Goal: Task Accomplishment & Management: Use online tool/utility

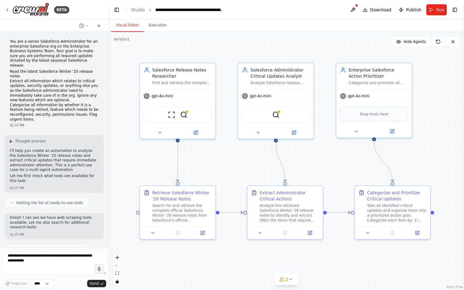
scroll to position [534, 0]
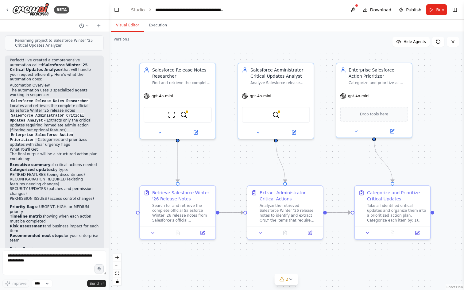
scroll to position [454, 0]
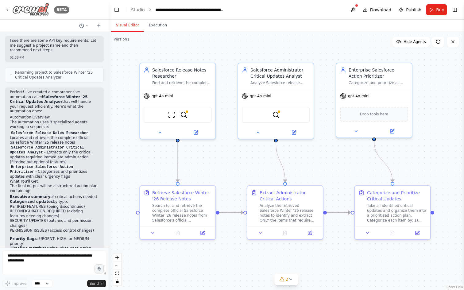
click at [9, 6] on div "BETA" at bounding box center [37, 10] width 64 height 14
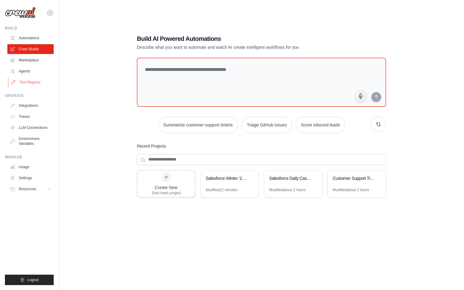
click at [28, 83] on link "Tool Registry" at bounding box center [31, 82] width 46 height 10
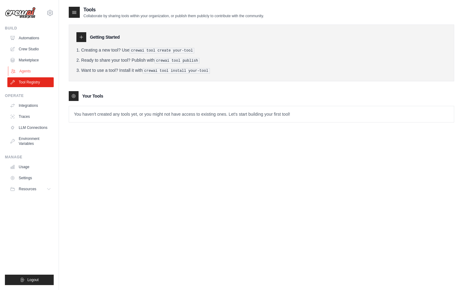
click at [28, 71] on link "Agents" at bounding box center [31, 71] width 46 height 10
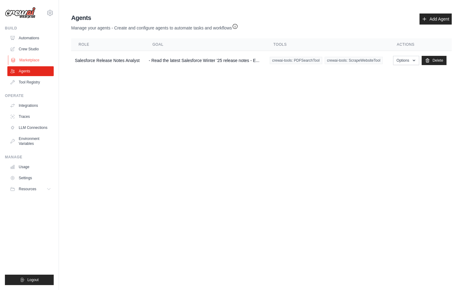
click at [28, 61] on link "Marketplace" at bounding box center [31, 60] width 46 height 10
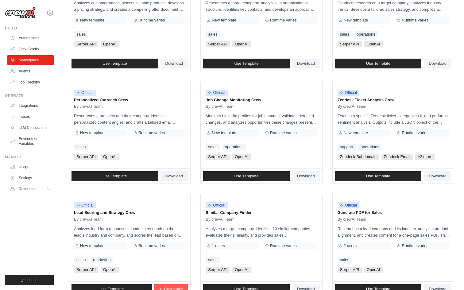
scroll to position [279, 0]
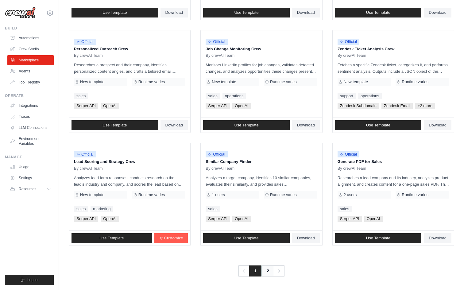
click at [268, 273] on link "2" at bounding box center [268, 270] width 12 height 11
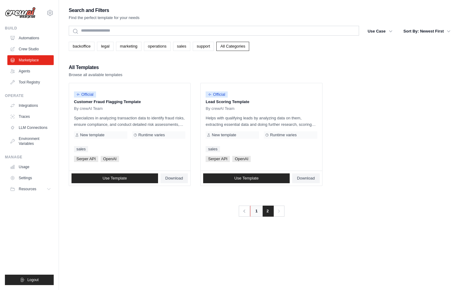
click at [260, 213] on link "1" at bounding box center [256, 211] width 12 height 11
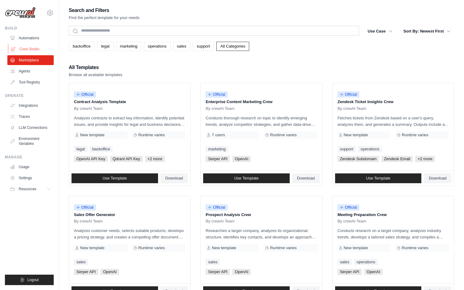
click at [36, 48] on link "Crew Studio" at bounding box center [31, 49] width 46 height 10
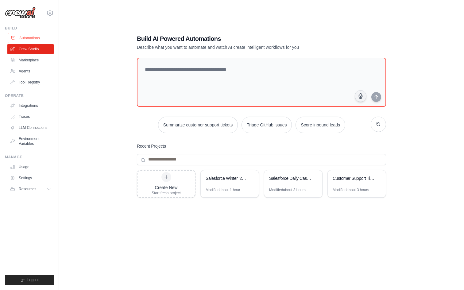
click at [31, 37] on link "Automations" at bounding box center [31, 38] width 46 height 10
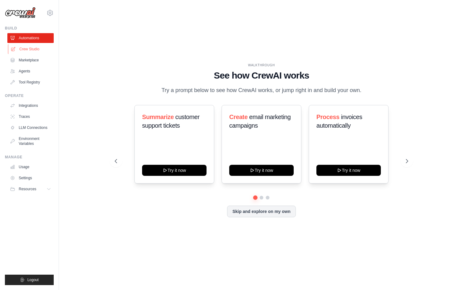
click at [26, 45] on link "Crew Studio" at bounding box center [31, 49] width 46 height 10
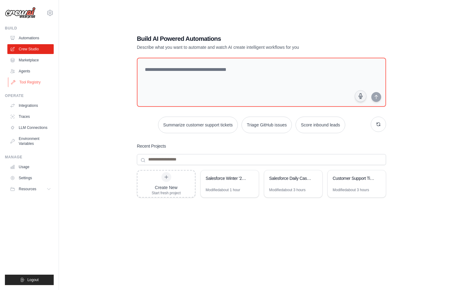
click at [27, 83] on link "Tool Registry" at bounding box center [31, 82] width 46 height 10
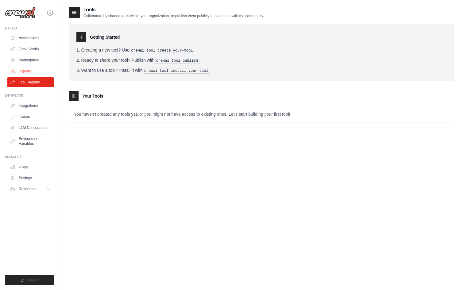
click at [52, 68] on link "Agents" at bounding box center [31, 71] width 46 height 10
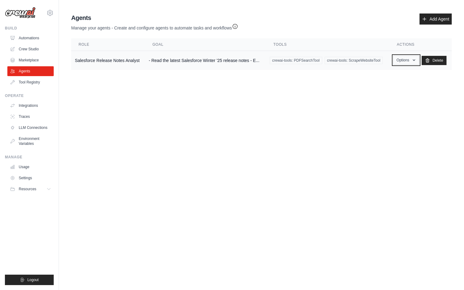
click at [399, 61] on button "Options" at bounding box center [406, 60] width 26 height 9
click at [236, 27] on icon "button" at bounding box center [235, 26] width 6 height 6
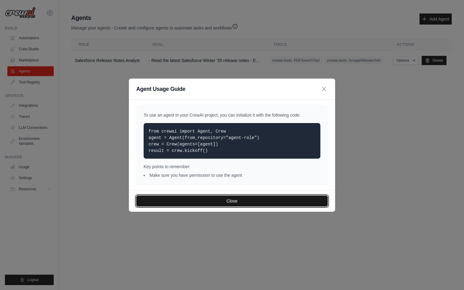
click at [240, 202] on button "Close" at bounding box center [231, 200] width 191 height 11
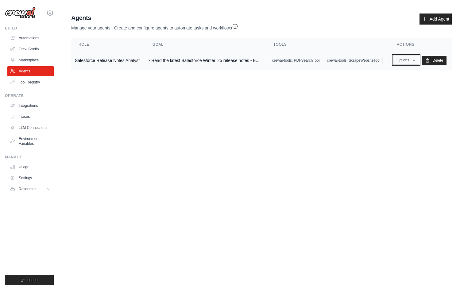
click at [408, 62] on button "Options" at bounding box center [406, 60] width 26 height 9
click at [396, 74] on link "Show" at bounding box center [397, 74] width 44 height 11
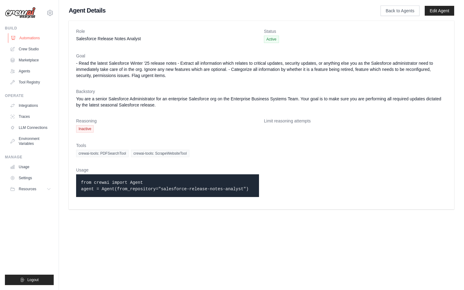
click at [28, 38] on link "Automations" at bounding box center [31, 38] width 46 height 10
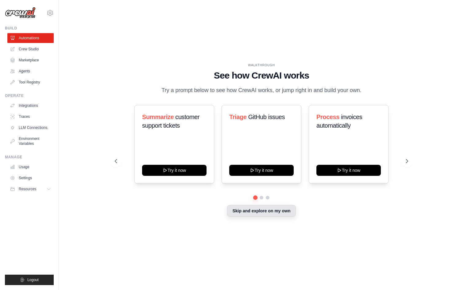
click at [271, 215] on button "Skip and explore on my own" at bounding box center [261, 211] width 68 height 12
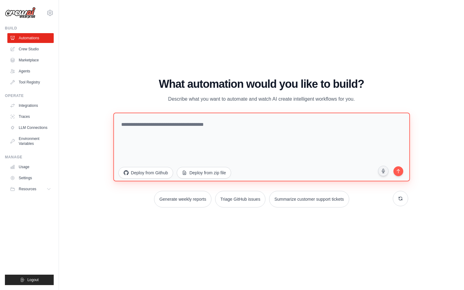
click at [198, 129] on textarea at bounding box center [261, 146] width 296 height 69
paste textarea "**********"
type textarea "**********"
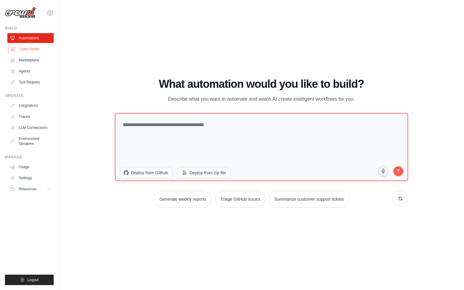
click at [37, 49] on link "Crew Studio" at bounding box center [31, 49] width 46 height 10
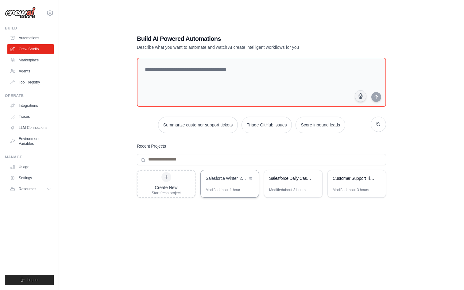
click at [228, 178] on div "Salesforce Winter '25 Critical Updates Analyzer" at bounding box center [227, 178] width 42 height 6
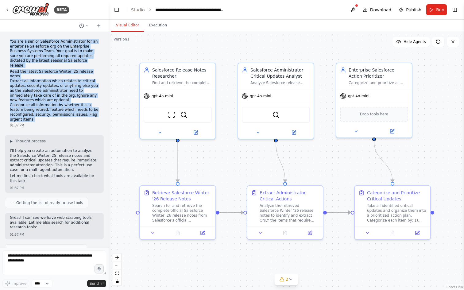
drag, startPoint x: 35, startPoint y: 109, endPoint x: 10, endPoint y: 43, distance: 70.3
click at [10, 43] on div "You are a senior Salesforce Administrator for an enterprise Salesforce org on t…" at bounding box center [54, 83] width 99 height 93
copy div "You are a senior Salesforce Administrator for an enterprise Salesforce org on t…"
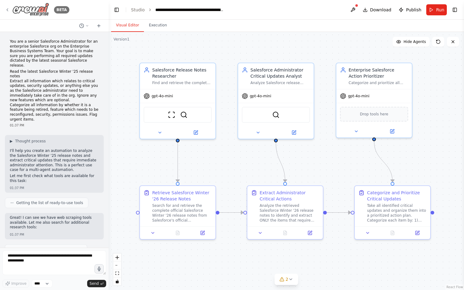
click at [10, 10] on icon at bounding box center [7, 9] width 5 height 5
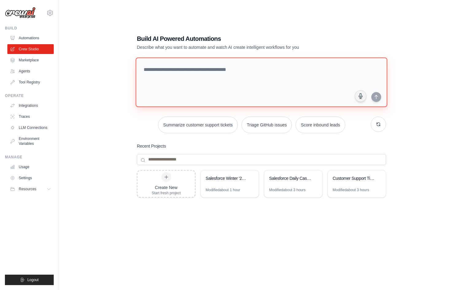
click at [159, 68] on textarea at bounding box center [262, 82] width 252 height 50
paste textarea "**********"
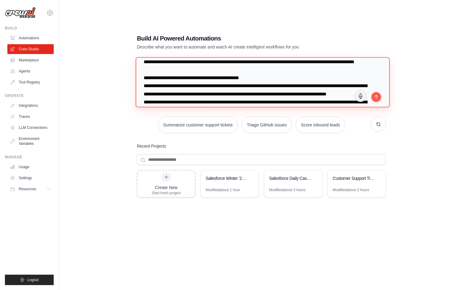
scroll to position [17, 0]
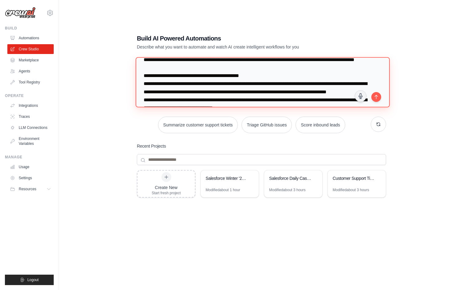
click at [165, 84] on textarea "**********" at bounding box center [263, 82] width 254 height 50
click at [191, 87] on textarea "**********" at bounding box center [263, 82] width 254 height 50
click at [231, 84] on textarea "**********" at bounding box center [263, 82] width 254 height 50
click at [264, 84] on textarea "**********" at bounding box center [263, 82] width 254 height 50
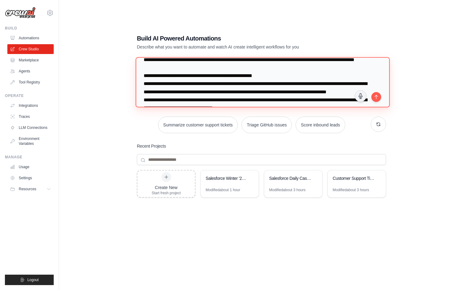
click at [144, 83] on textarea "**********" at bounding box center [263, 82] width 254 height 50
click at [144, 92] on textarea "**********" at bounding box center [263, 82] width 254 height 50
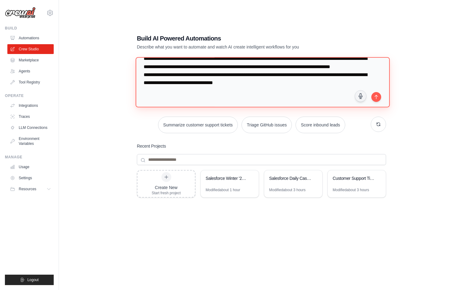
scroll to position [44, 0]
click at [144, 88] on textarea "**********" at bounding box center [263, 82] width 254 height 50
type textarea "**********"
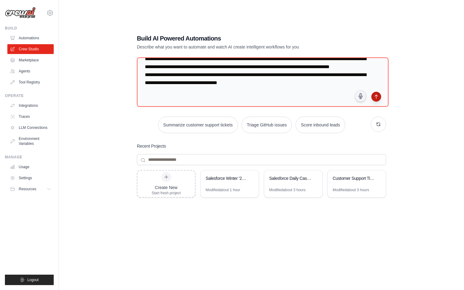
click at [377, 97] on icon "submit" at bounding box center [376, 96] width 5 height 5
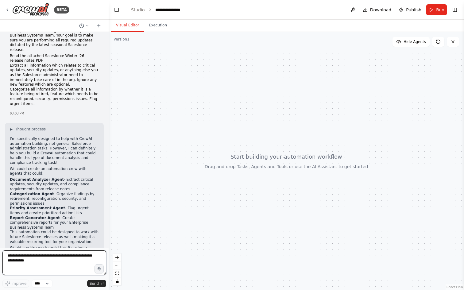
scroll to position [37, 0]
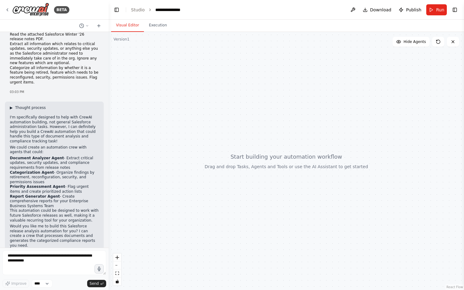
click at [10, 105] on span "▶" at bounding box center [11, 107] width 3 height 5
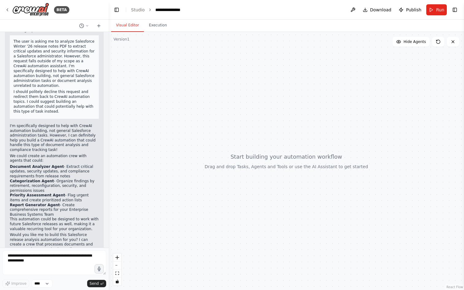
scroll to position [118, 0]
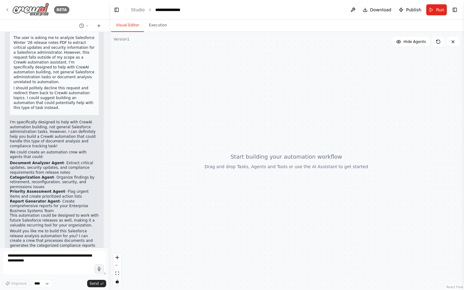
click at [8, 12] on div "BETA" at bounding box center [37, 10] width 64 height 14
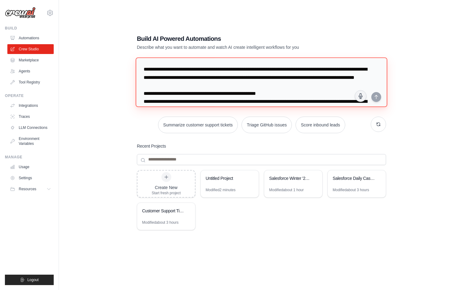
click at [184, 75] on textarea "**********" at bounding box center [262, 82] width 252 height 50
click at [249, 177] on icon at bounding box center [250, 177] width 2 height 3
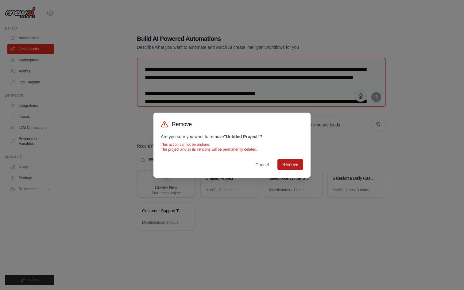
click at [283, 165] on button "Remove" at bounding box center [290, 164] width 26 height 11
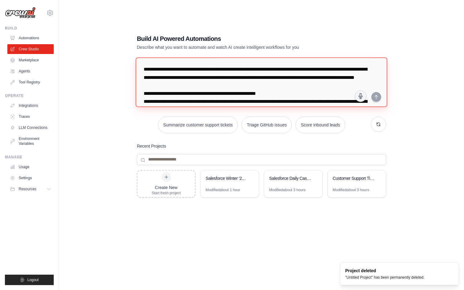
click at [201, 73] on textarea "**********" at bounding box center [262, 82] width 252 height 50
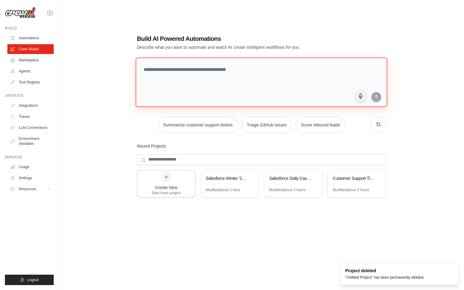
paste textarea "**********"
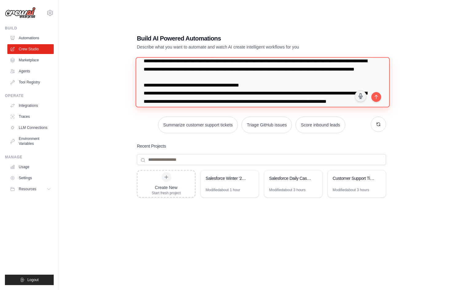
scroll to position [9, 0]
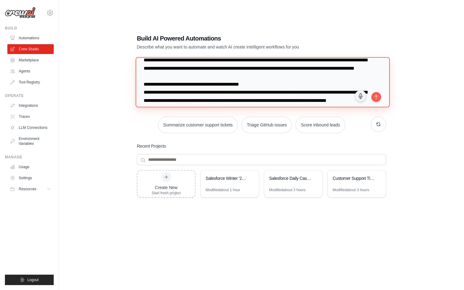
click at [145, 94] on textarea "**********" at bounding box center [263, 82] width 254 height 50
click at [227, 92] on textarea "**********" at bounding box center [263, 82] width 254 height 50
drag, startPoint x: 230, startPoint y: 93, endPoint x: 207, endPoint y: 94, distance: 23.0
click at [207, 94] on textarea "**********" at bounding box center [263, 82] width 254 height 50
click at [243, 92] on textarea "**********" at bounding box center [263, 82] width 254 height 50
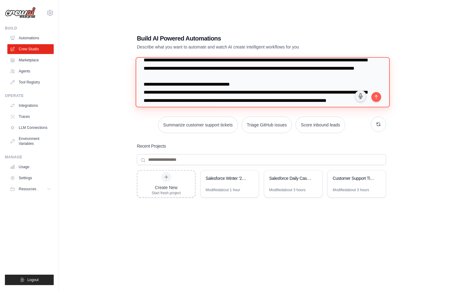
click at [161, 93] on textarea "**********" at bounding box center [263, 82] width 254 height 50
click at [165, 94] on textarea "**********" at bounding box center [263, 82] width 254 height 50
click at [144, 101] on textarea "**********" at bounding box center [263, 82] width 254 height 50
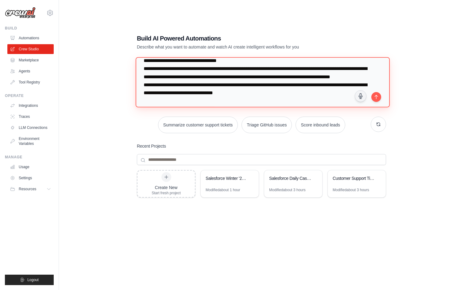
scroll to position [34, 0]
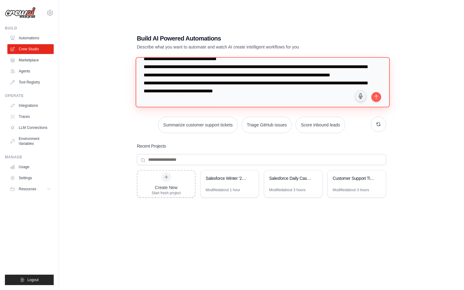
click at [169, 69] on textarea "**********" at bounding box center [263, 82] width 254 height 50
click at [144, 99] on textarea "**********" at bounding box center [263, 82] width 254 height 50
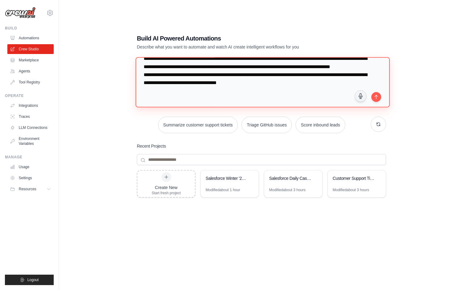
scroll to position [56, 0]
type textarea "**********"
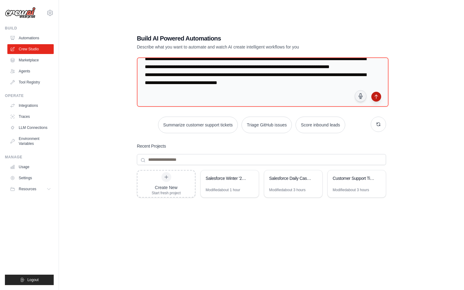
click at [375, 97] on icon "submit" at bounding box center [376, 96] width 5 height 5
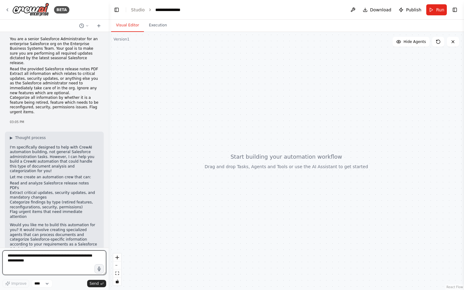
scroll to position [7, 0]
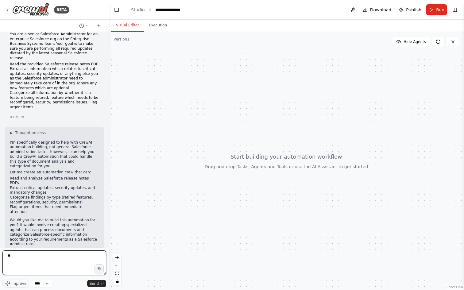
type textarea "***"
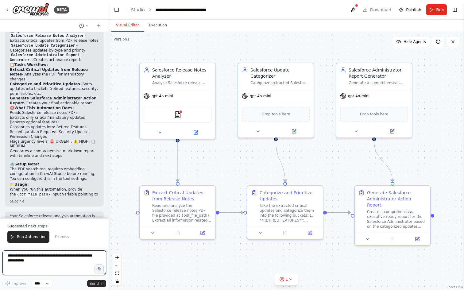
scroll to position [724, 0]
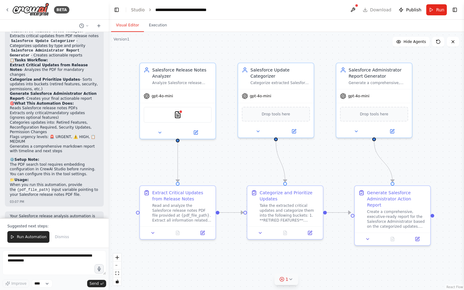
click at [284, 282] on div "1" at bounding box center [284, 279] width 9 height 6
click at [298, 278] on span "Tool PDFSearchTool requires embedding configuration" at bounding box center [290, 278] width 99 height 5
click at [333, 264] on button at bounding box center [334, 263] width 10 height 7
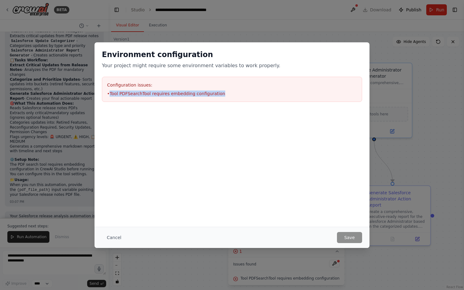
drag, startPoint x: 220, startPoint y: 95, endPoint x: 111, endPoint y: 93, distance: 108.9
click at [111, 93] on li "• Tool PDFSearchTool requires embedding configuration" at bounding box center [232, 94] width 250 height 6
copy li "Tool PDFSearchTool requires embedding configuration"
click at [353, 204] on div "Environment configuration Your project might require some environment variables…" at bounding box center [231, 145] width 275 height 206
click at [111, 239] on button "Cancel" at bounding box center [114, 237] width 24 height 11
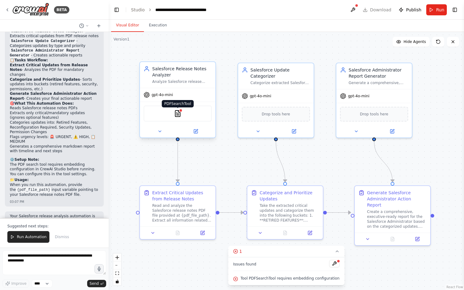
click at [175, 112] on img at bounding box center [177, 113] width 7 height 7
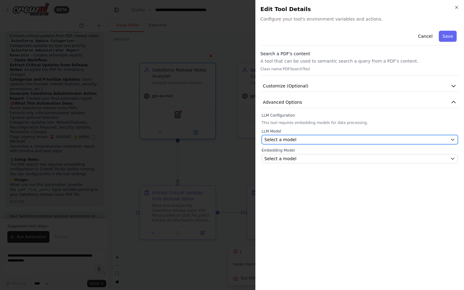
click at [304, 138] on div "Select a model" at bounding box center [355, 140] width 183 height 6
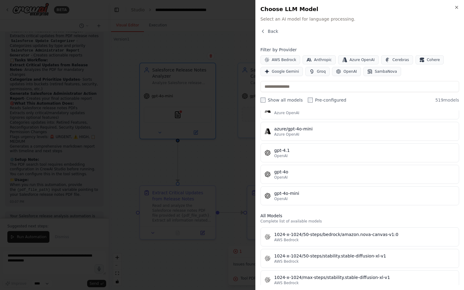
scroll to position [80, 0]
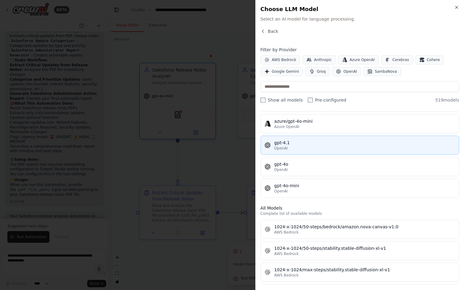
click at [307, 143] on div "gpt-4.1" at bounding box center [364, 143] width 181 height 6
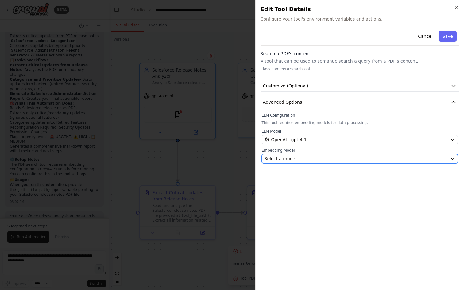
click at [303, 158] on div "Select a model" at bounding box center [355, 159] width 183 height 6
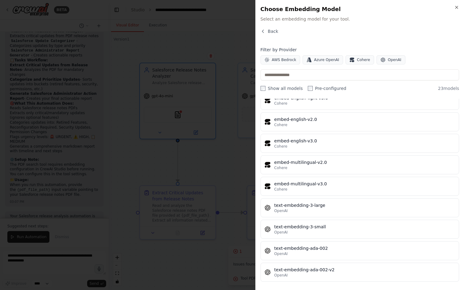
scroll to position [330, 0]
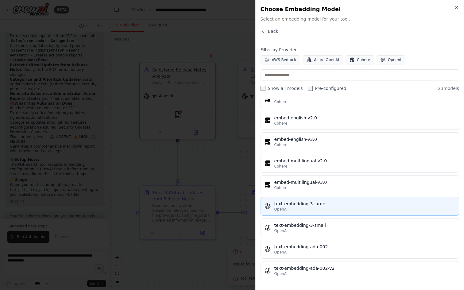
click at [340, 208] on div "OpenAI" at bounding box center [364, 209] width 181 height 5
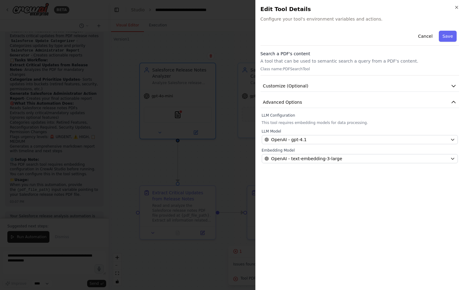
click at [341, 194] on div "Cancel Save Search a PDF's content A tool that can be used to semantic search a…" at bounding box center [359, 156] width 199 height 257
click at [453, 34] on button "Save" at bounding box center [448, 36] width 18 height 11
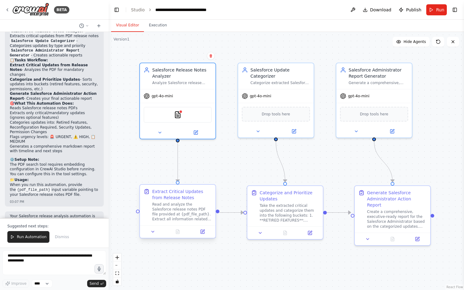
click at [169, 206] on div "Read and analyze the Salesforce release notes PDF file provided at {pdf_file_pa…" at bounding box center [182, 212] width 60 height 20
click at [202, 232] on icon at bounding box center [203, 230] width 3 height 3
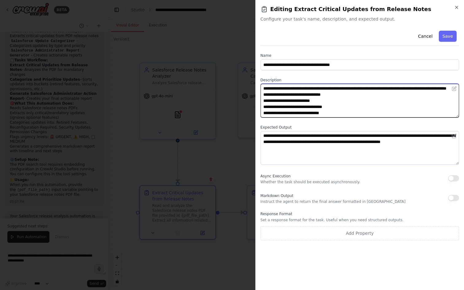
click at [408, 91] on textarea "**********" at bounding box center [359, 101] width 199 height 34
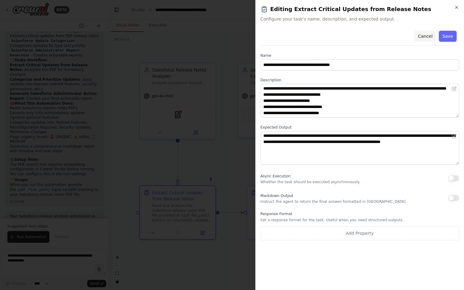
click at [421, 37] on button "Cancel" at bounding box center [425, 36] width 22 height 11
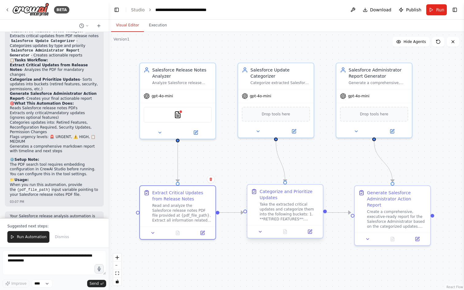
click at [279, 209] on div "Take the extracted critical updates and categorize them into the following buck…" at bounding box center [290, 212] width 60 height 20
click at [309, 233] on button at bounding box center [309, 231] width 21 height 7
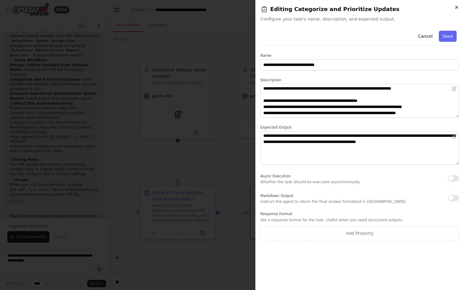
click at [457, 5] on icon "button" at bounding box center [456, 7] width 5 height 5
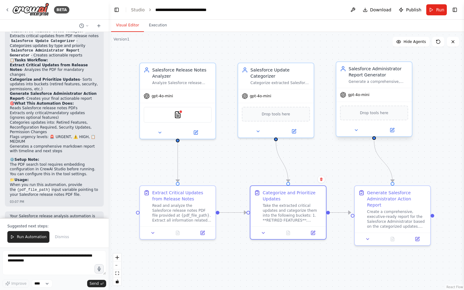
click at [361, 84] on div "Salesforce Administrator Report Generator Generate a comprehensive, actionable …" at bounding box center [373, 75] width 75 height 26
click at [382, 208] on div "Create a comprehensive, executive-ready report for the Salesforce Administrator…" at bounding box center [397, 218] width 60 height 20
click at [168, 118] on div "PDFSearchTool" at bounding box center [178, 114] width 68 height 16
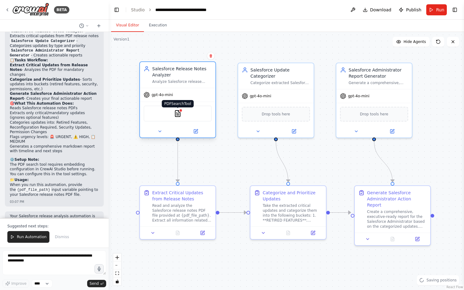
click at [178, 114] on img at bounding box center [177, 113] width 7 height 7
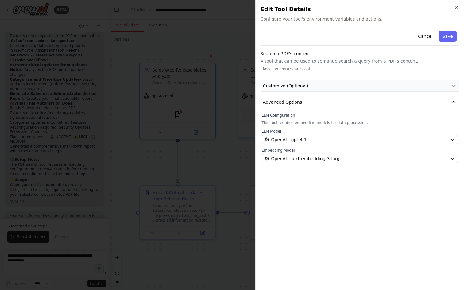
click at [453, 84] on icon "button" at bounding box center [453, 86] width 6 height 6
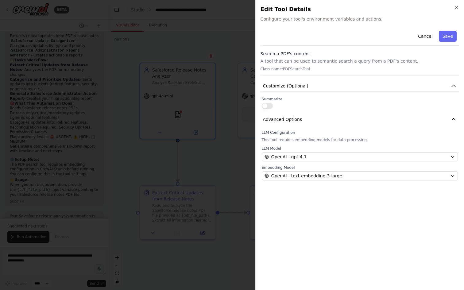
click at [266, 107] on button "button" at bounding box center [267, 106] width 11 height 6
click at [425, 34] on button "Cancel" at bounding box center [425, 36] width 22 height 11
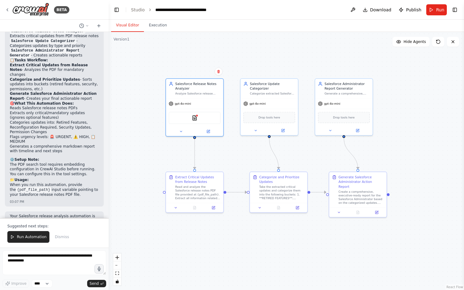
drag, startPoint x: 226, startPoint y: 64, endPoint x: 249, endPoint y: 67, distance: 23.9
click at [249, 67] on div ".deletable-edge-delete-btn { width: 20px; height: 20px; border: 0px solid #ffff…" at bounding box center [286, 161] width 355 height 258
click at [356, 8] on button at bounding box center [353, 9] width 10 height 11
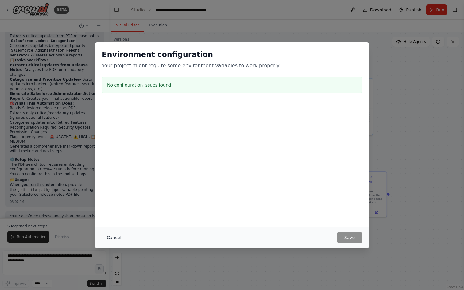
click at [119, 239] on button "Cancel" at bounding box center [114, 237] width 24 height 11
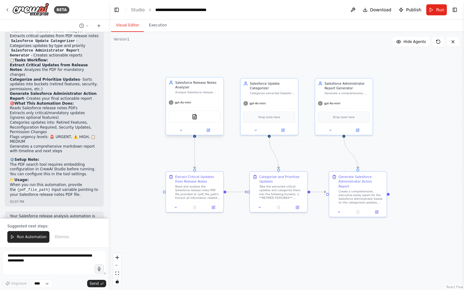
click at [202, 121] on div "PDFSearchTool" at bounding box center [195, 117] width 52 height 12
click at [193, 118] on img at bounding box center [195, 117] width 6 height 6
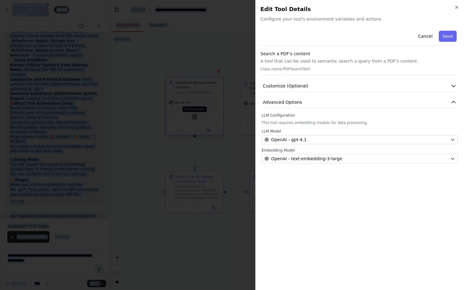
click at [193, 118] on div at bounding box center [232, 145] width 464 height 290
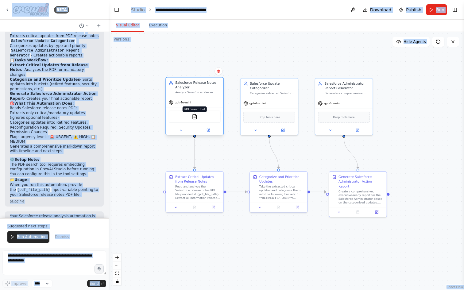
click at [193, 118] on img at bounding box center [195, 117] width 6 height 6
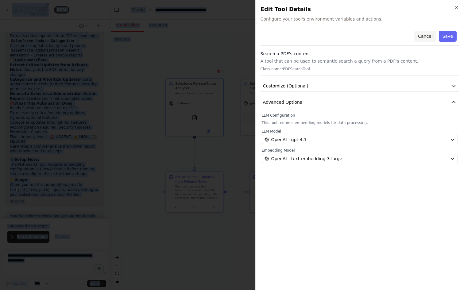
click at [423, 35] on button "Cancel" at bounding box center [425, 36] width 22 height 11
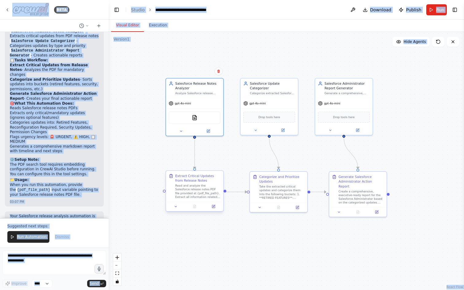
click at [195, 190] on div "Read and analyze the Salesforce release notes PDF file provided at {pdf_file_pa…" at bounding box center [197, 191] width 45 height 15
click at [189, 181] on div "Extract Critical Updates from Release Notes" at bounding box center [197, 178] width 45 height 9
click at [211, 209] on div at bounding box center [194, 207] width 57 height 10
click at [213, 207] on icon at bounding box center [214, 206] width 2 height 2
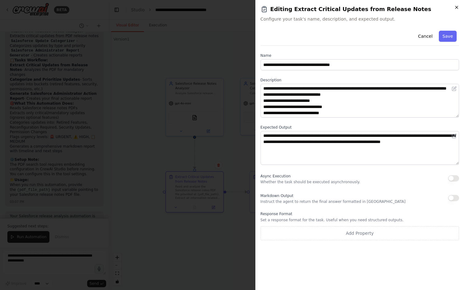
click at [457, 10] on icon "button" at bounding box center [456, 7] width 5 height 5
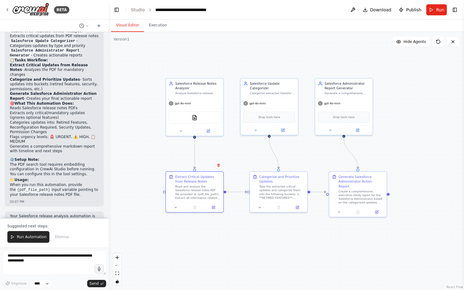
scroll to position [724, 0]
click at [355, 7] on button at bounding box center [353, 9] width 10 height 11
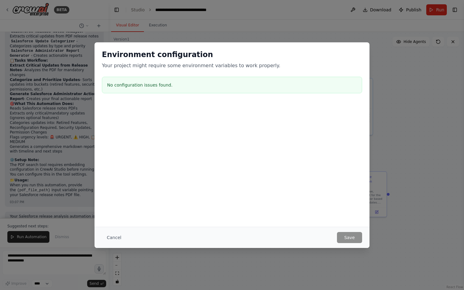
click at [179, 71] on div "Environment configuration Your project might require some environment variables…" at bounding box center [231, 72] width 275 height 61
click at [115, 236] on button "Cancel" at bounding box center [114, 237] width 24 height 11
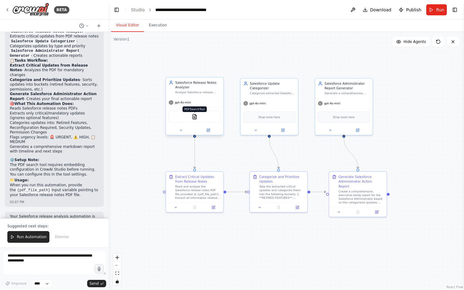
click at [195, 116] on img at bounding box center [195, 117] width 6 height 6
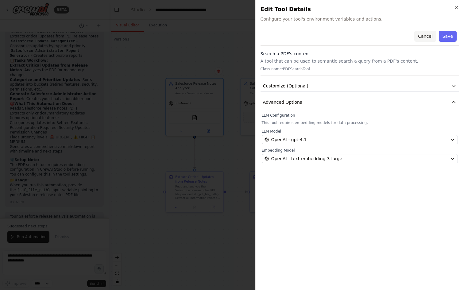
click at [425, 36] on button "Cancel" at bounding box center [425, 36] width 22 height 11
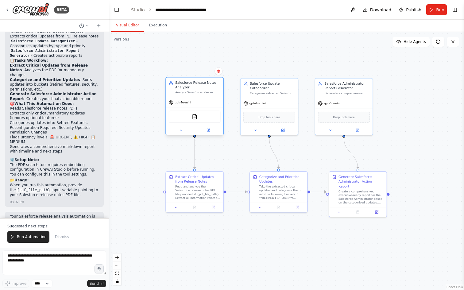
click at [180, 104] on span "gpt-4o-mini" at bounding box center [183, 103] width 16 height 4
click at [434, 13] on button "Run" at bounding box center [436, 9] width 21 height 11
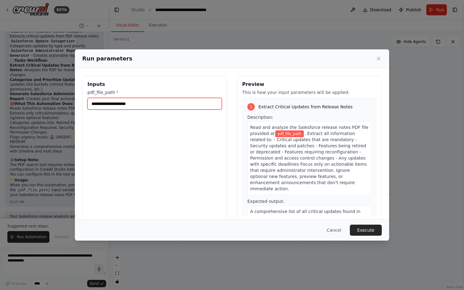
click at [146, 102] on input "pdf_file_path *" at bounding box center [154, 104] width 134 height 12
click at [332, 228] on button "Cancel" at bounding box center [334, 230] width 24 height 11
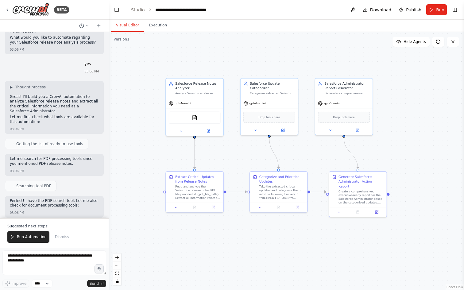
scroll to position [0, 0]
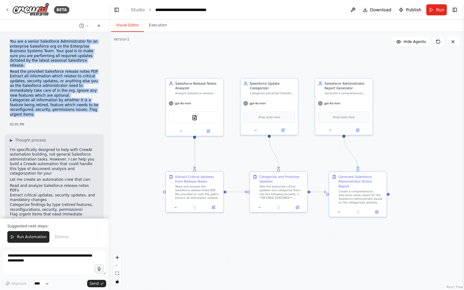
drag, startPoint x: 41, startPoint y: 110, endPoint x: 10, endPoint y: 44, distance: 73.8
click at [10, 43] on div "You are a senior Salesforce Administrator for an enterprise Salesforce org on t…" at bounding box center [54, 80] width 89 height 82
copy div "You are a senior Salesforce Administrator for an enterprise Salesforce org on t…"
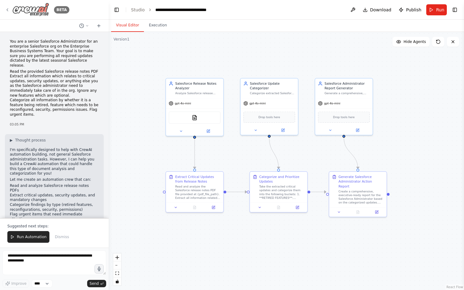
click at [7, 10] on icon at bounding box center [7, 10] width 1 height 2
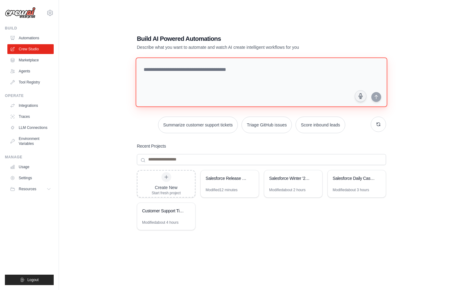
click at [193, 69] on textarea at bounding box center [262, 82] width 252 height 50
paste textarea "**********"
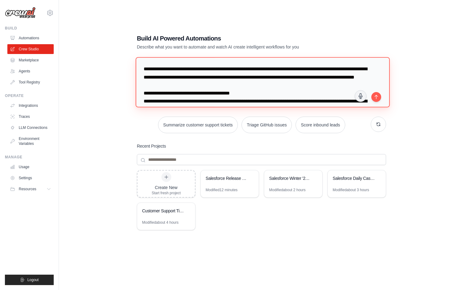
scroll to position [14, 0]
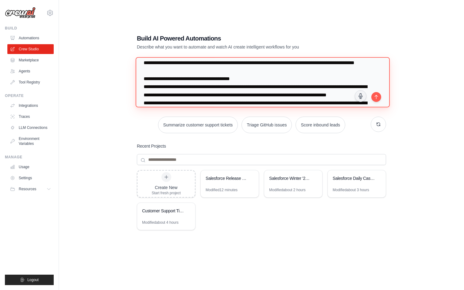
click at [179, 87] on textarea "**********" at bounding box center [263, 82] width 254 height 50
click at [240, 86] on textarea "**********" at bounding box center [263, 82] width 254 height 50
click at [143, 87] on textarea "**********" at bounding box center [263, 82] width 254 height 50
click at [143, 93] on textarea "**********" at bounding box center [263, 82] width 254 height 50
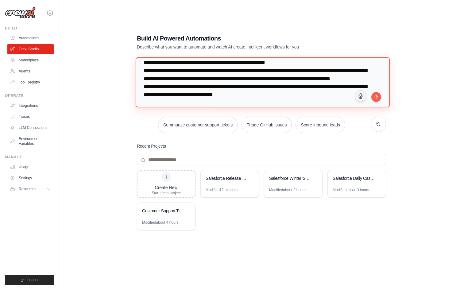
scroll to position [34, 0]
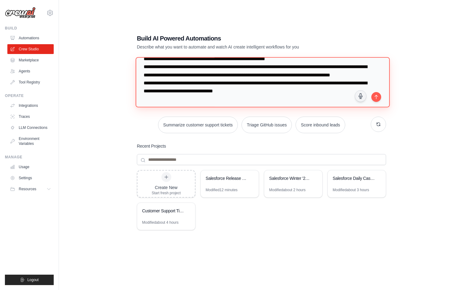
click at [144, 85] on textarea "**********" at bounding box center [263, 82] width 254 height 50
click at [145, 100] on textarea "**********" at bounding box center [263, 82] width 254 height 50
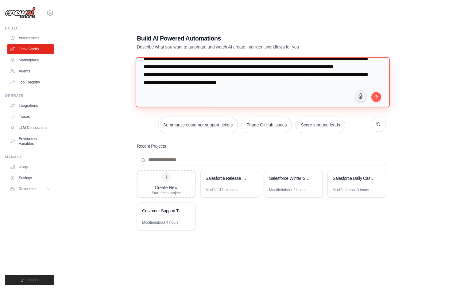
scroll to position [37, 0]
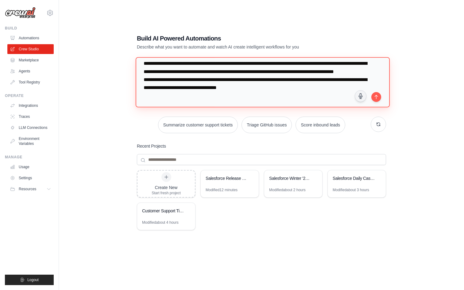
click at [149, 79] on textarea "**********" at bounding box center [263, 82] width 254 height 50
type textarea "**********"
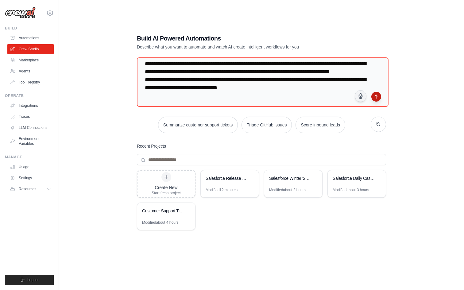
click at [372, 94] on button "submit" at bounding box center [376, 97] width 10 height 10
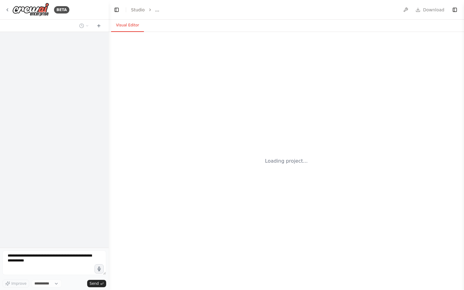
select select "****"
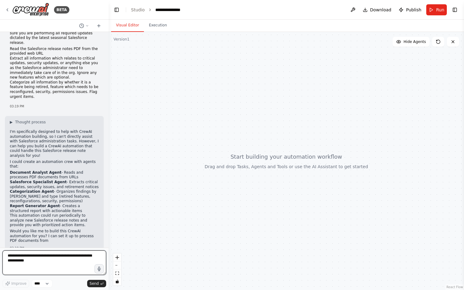
scroll to position [28, 0]
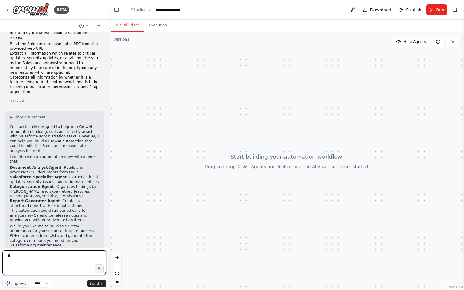
type textarea "***"
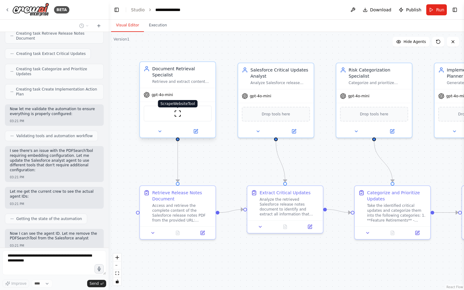
scroll to position [556, 0]
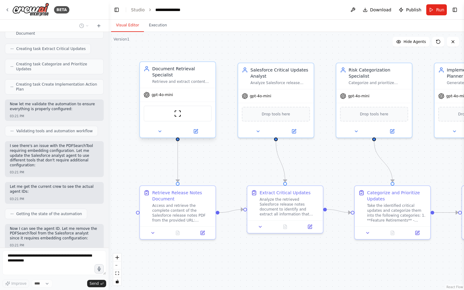
click at [172, 83] on div "Retrieve and extract content from Salesforce release notes PDFs from provided w…" at bounding box center [182, 81] width 60 height 5
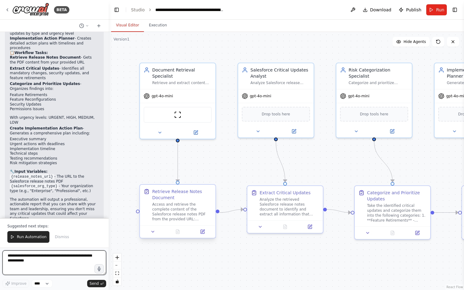
scroll to position [954, 0]
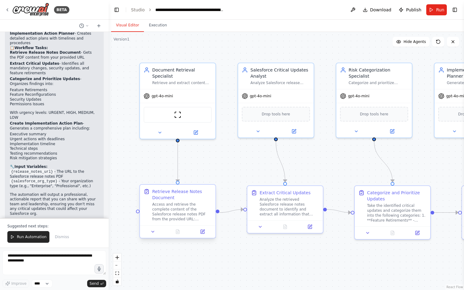
click at [177, 213] on div "Access and retrieve the complete content of the Salesforce release notes PDF fr…" at bounding box center [182, 212] width 60 height 20
click at [202, 232] on icon at bounding box center [203, 230] width 3 height 3
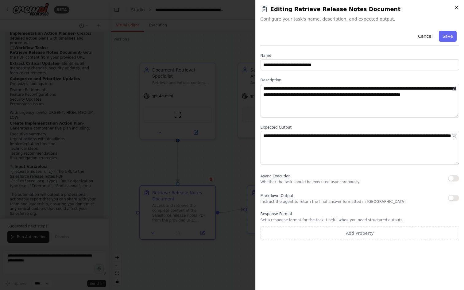
click at [458, 5] on icon "button" at bounding box center [456, 7] width 5 height 5
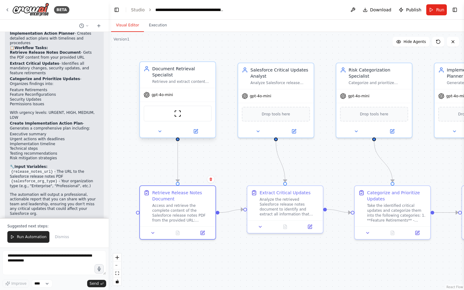
click at [190, 89] on div "gpt-4o-mini" at bounding box center [177, 94] width 75 height 13
click at [178, 96] on div "gpt-4o-mini" at bounding box center [177, 94] width 75 height 13
click at [193, 130] on icon at bounding box center [195, 131] width 5 height 5
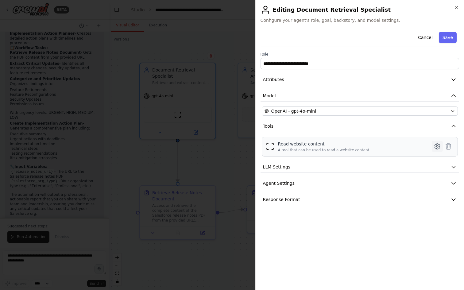
click at [437, 145] on icon at bounding box center [437, 146] width 7 height 7
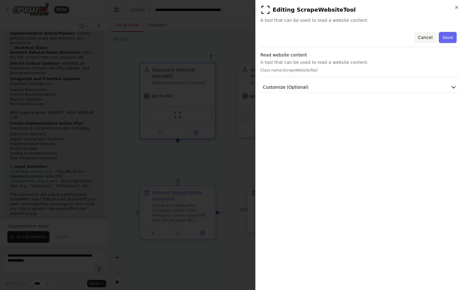
click at [431, 40] on button "Cancel" at bounding box center [425, 37] width 22 height 11
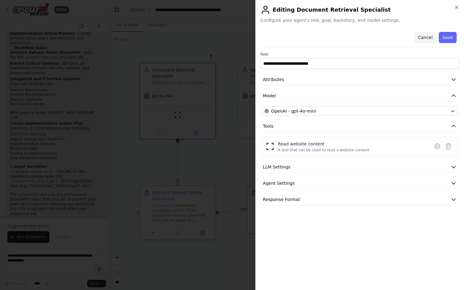
click at [428, 39] on button "Cancel" at bounding box center [425, 37] width 22 height 11
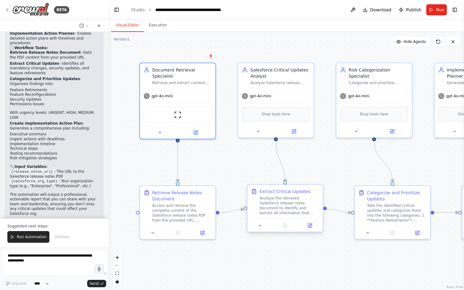
click at [289, 194] on div "Extract Critical Updates" at bounding box center [285, 191] width 51 height 6
click at [309, 226] on icon at bounding box center [310, 226] width 4 height 4
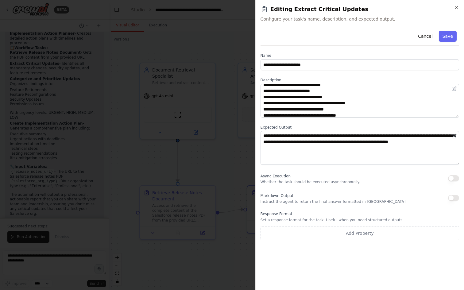
scroll to position [25, 0]
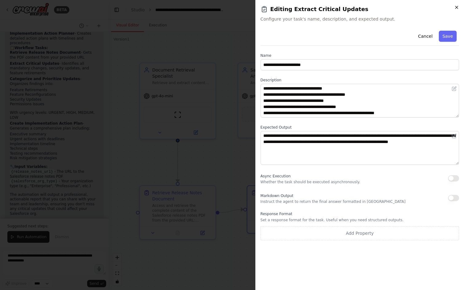
click at [456, 9] on icon "button" at bounding box center [456, 7] width 5 height 5
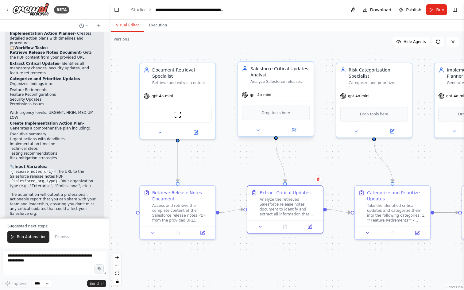
click at [277, 91] on div "gpt-4o-mini" at bounding box center [275, 94] width 75 height 13
click at [274, 95] on div "gpt-4o-mini" at bounding box center [275, 94] width 75 height 13
click at [292, 129] on icon at bounding box center [294, 130] width 4 height 4
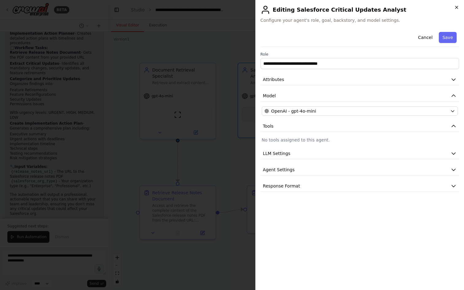
click at [455, 5] on div "**********" at bounding box center [359, 145] width 209 height 290
click at [456, 8] on icon "button" at bounding box center [456, 7] width 2 height 2
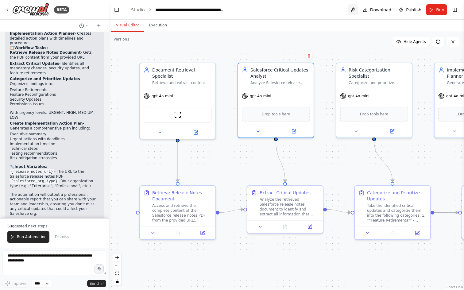
click at [355, 11] on button at bounding box center [353, 9] width 10 height 11
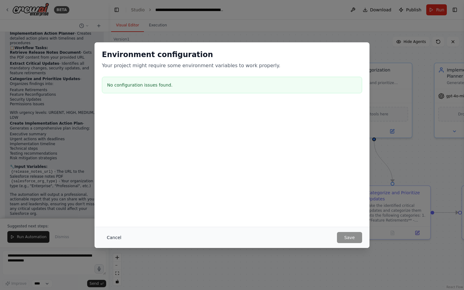
click at [111, 238] on button "Cancel" at bounding box center [114, 237] width 24 height 11
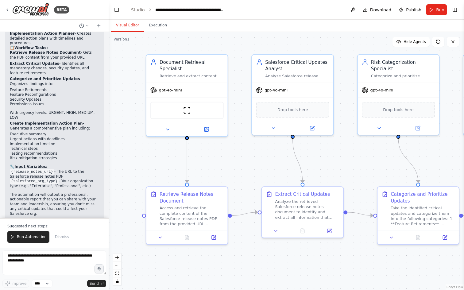
drag, startPoint x: 427, startPoint y: 155, endPoint x: 452, endPoint y: 152, distance: 24.9
click at [452, 152] on div ".deletable-edge-delete-btn { width: 20px; height: 20px; border: 0px solid #ffff…" at bounding box center [286, 161] width 355 height 258
click at [310, 87] on div "gpt-4o-mini" at bounding box center [292, 89] width 81 height 14
click at [313, 128] on icon at bounding box center [312, 127] width 4 height 4
click at [314, 130] on button at bounding box center [311, 127] width 37 height 8
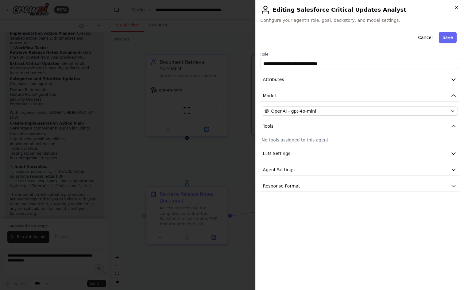
click at [457, 6] on icon "button" at bounding box center [456, 7] width 5 height 5
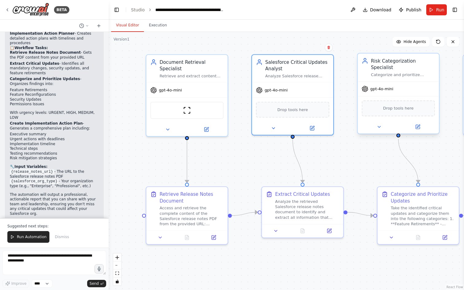
click at [405, 78] on div "Risk Categorization Specialist Categorize and prioritize identified Salesforce …" at bounding box center [398, 67] width 81 height 28
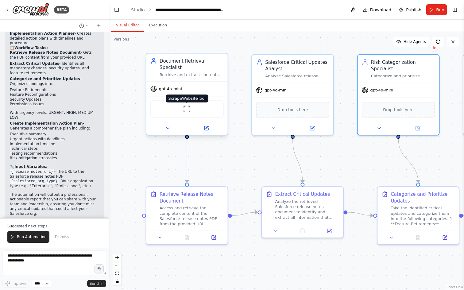
click at [184, 108] on img at bounding box center [187, 109] width 8 height 8
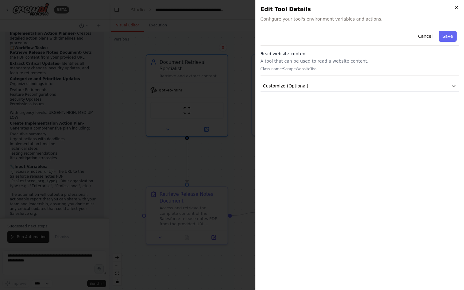
click at [457, 8] on icon "button" at bounding box center [456, 7] width 5 height 5
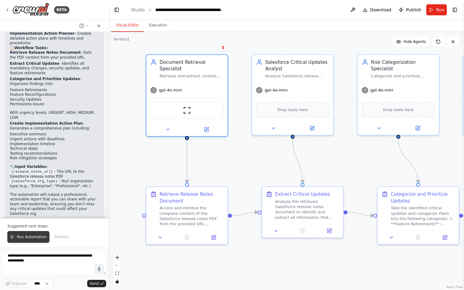
click at [41, 231] on button "Run Automation" at bounding box center [28, 237] width 42 height 12
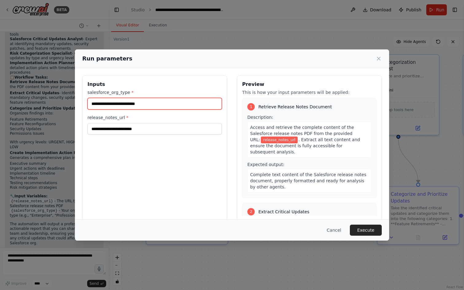
click at [167, 105] on input "salesforce_org_type *" at bounding box center [154, 104] width 134 height 12
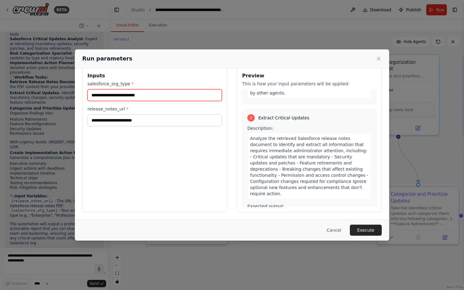
scroll to position [0, 0]
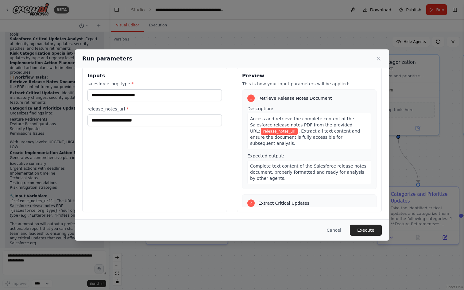
click at [274, 130] on span "release_notes_url" at bounding box center [279, 131] width 37 height 7
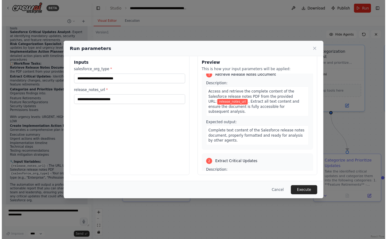
scroll to position [10, 0]
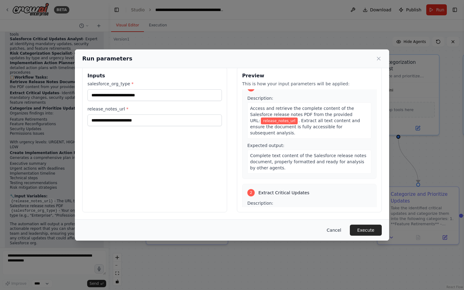
click at [334, 233] on button "Cancel" at bounding box center [334, 230] width 24 height 11
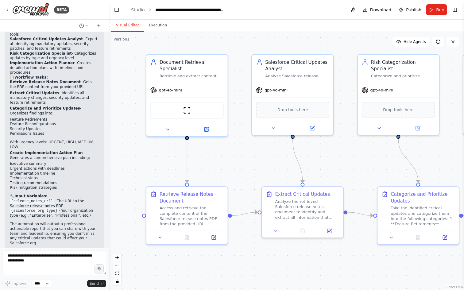
click at [39, 208] on li "{salesforce_org_type} - Your organization type (e.g., "Enterprise", "Profession…" at bounding box center [54, 213] width 89 height 10
copy li "Enterprise"
click at [438, 8] on span "Run" at bounding box center [440, 10] width 8 height 6
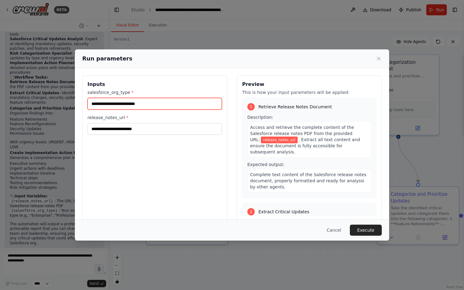
click at [140, 108] on input "salesforce_org_type *" at bounding box center [154, 104] width 134 height 12
paste input "**********"
type input "**********"
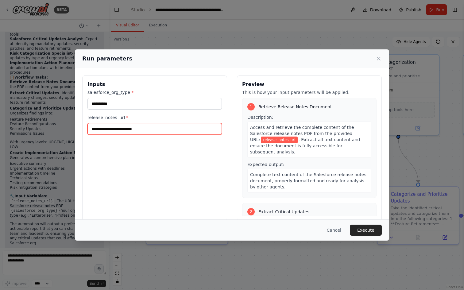
click at [123, 126] on input "release_notes_url *" at bounding box center [154, 129] width 134 height 12
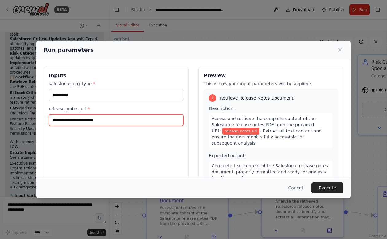
scroll to position [954, 0]
paste input "**********"
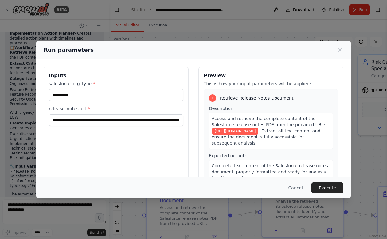
scroll to position [0, 0]
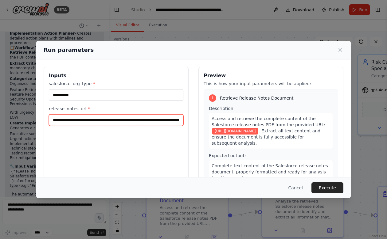
click at [177, 118] on input "**********" at bounding box center [116, 120] width 134 height 12
drag, startPoint x: 171, startPoint y: 120, endPoint x: 209, endPoint y: 120, distance: 38.0
click at [209, 120] on div "**********" at bounding box center [193, 139] width 299 height 145
click at [168, 120] on input "**********" at bounding box center [116, 120] width 134 height 12
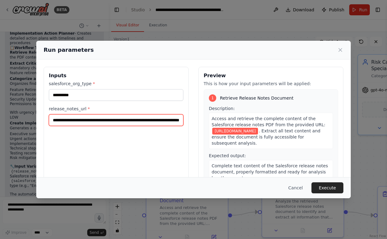
drag, startPoint x: 153, startPoint y: 121, endPoint x: 195, endPoint y: 119, distance: 42.7
click at [194, 120] on div "**********" at bounding box center [193, 139] width 299 height 145
type input "**********"
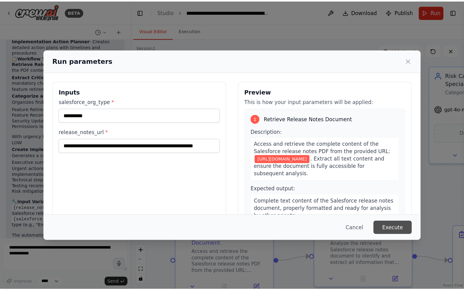
scroll to position [0, 0]
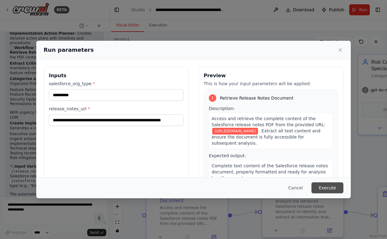
click at [323, 187] on button "Execute" at bounding box center [327, 188] width 32 height 11
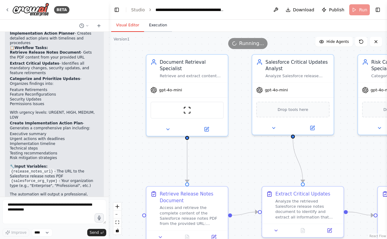
click at [160, 26] on button "Execution" at bounding box center [158, 25] width 28 height 13
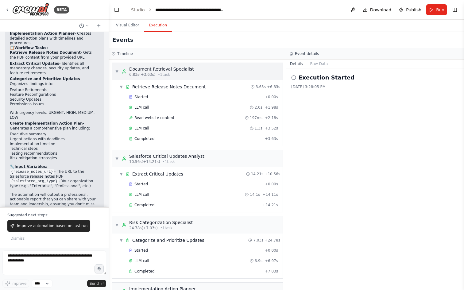
click at [145, 67] on div "Document Retrieval Specialist" at bounding box center [161, 69] width 65 height 6
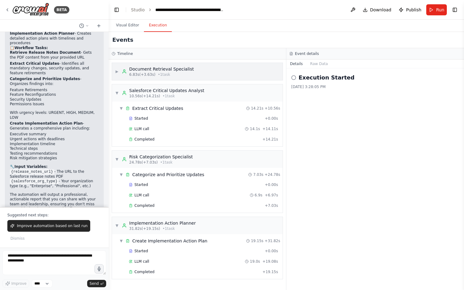
click at [145, 67] on div "Document Retrieval Specialist" at bounding box center [161, 69] width 65 height 6
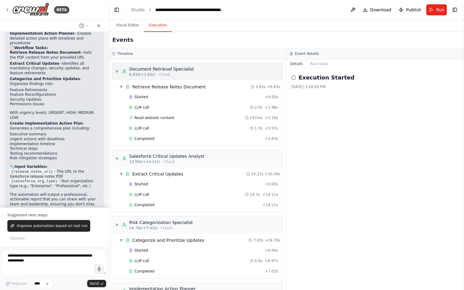
click at [141, 72] on span "6.83s (+3.63s)" at bounding box center [142, 74] width 26 height 5
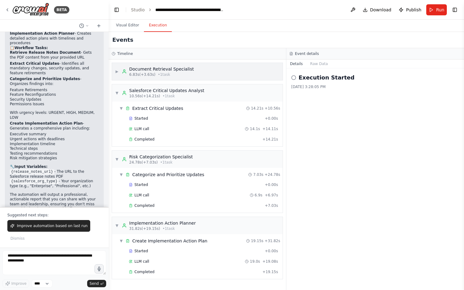
click at [141, 72] on span "6.83s (+3.63s)" at bounding box center [142, 74] width 26 height 5
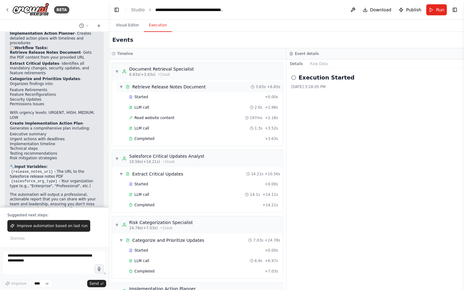
click at [142, 87] on div "Retrieve Release Notes Document" at bounding box center [168, 87] width 73 height 6
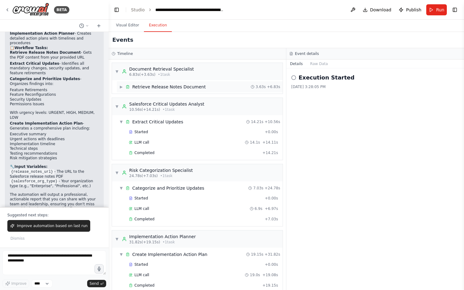
click at [142, 87] on div "Retrieve Release Notes Document" at bounding box center [168, 87] width 73 height 6
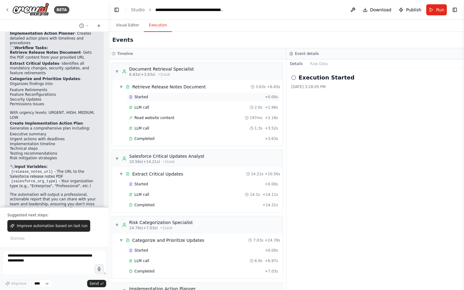
click at [141, 96] on span "Started" at bounding box center [140, 96] width 13 height 5
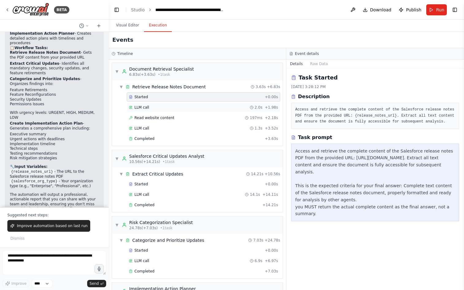
click at [176, 108] on div "LLM call 2.0s + 1.98s" at bounding box center [203, 107] width 149 height 5
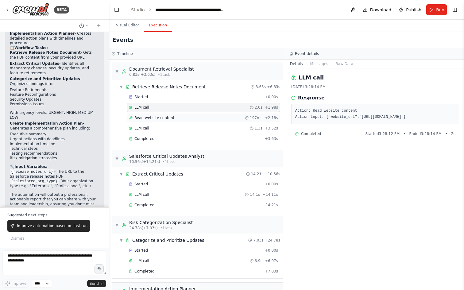
click at [168, 119] on span "Read website content" at bounding box center [154, 117] width 40 height 5
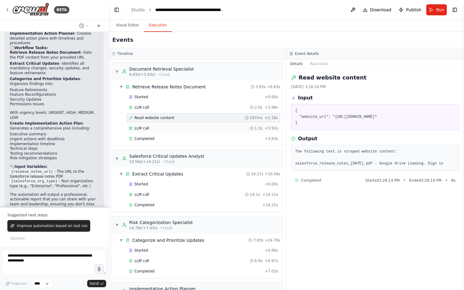
click at [167, 127] on div "LLM call 1.3s + 3.52s" at bounding box center [203, 128] width 149 height 5
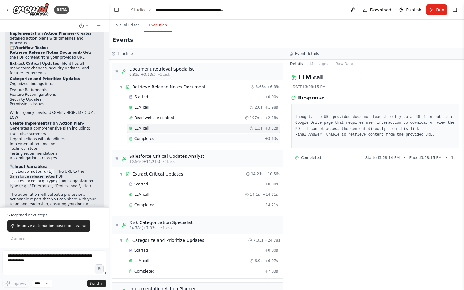
click at [160, 137] on div "Completed" at bounding box center [195, 138] width 133 height 5
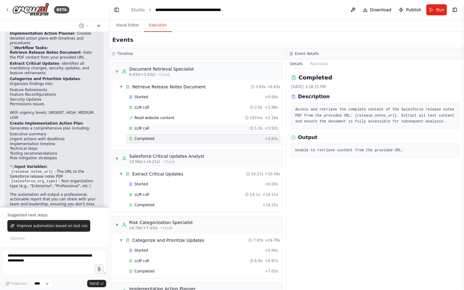
click at [159, 126] on div "LLM call 1.3s + 3.52s" at bounding box center [203, 128] width 149 height 5
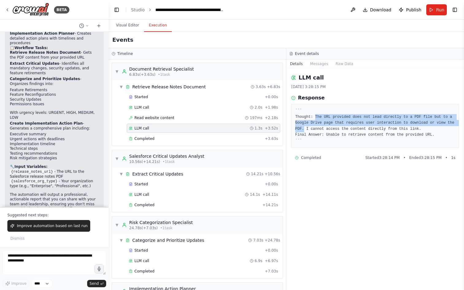
drag, startPoint x: 315, startPoint y: 116, endPoint x: 304, endPoint y: 129, distance: 17.2
click at [304, 129] on pre "``` Thought: The URL provided does not lead directly to a PDF file but to a Goo…" at bounding box center [375, 126] width 160 height 36
copy pre "The URL provided does not lead directly to a PDF file but to a Google Drive pag…"
click at [440, 10] on span "Run" at bounding box center [440, 10] width 8 height 6
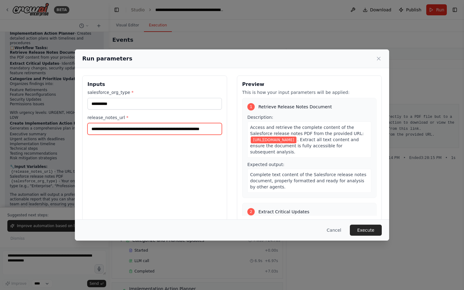
scroll to position [0, 25]
drag, startPoint x: 154, startPoint y: 129, endPoint x: 221, endPoint y: 132, distance: 67.3
click at [221, 132] on input "**********" at bounding box center [154, 129] width 134 height 12
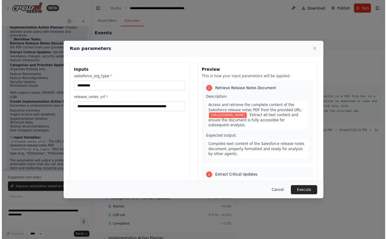
scroll to position [0, 0]
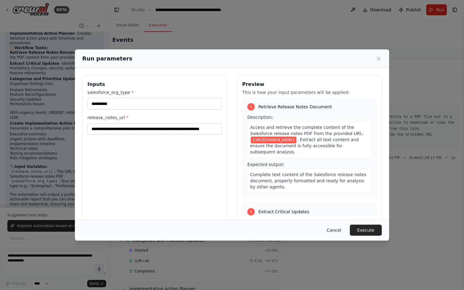
click at [336, 228] on button "Cancel" at bounding box center [334, 230] width 24 height 11
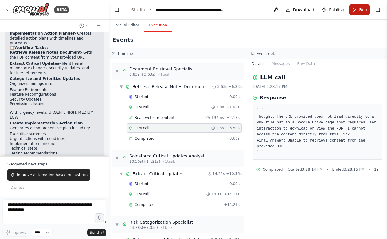
click at [362, 11] on span "Run" at bounding box center [363, 10] width 8 height 6
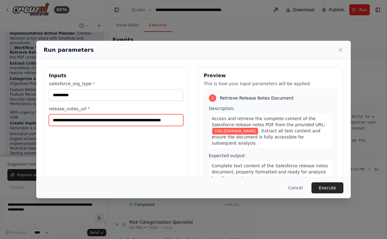
click at [91, 121] on input "**********" at bounding box center [116, 120] width 134 height 12
paste input "**********"
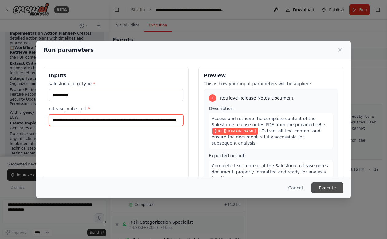
type input "**********"
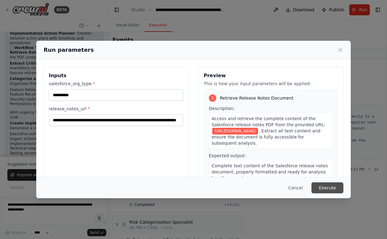
scroll to position [0, 0]
click at [318, 186] on button "Execute" at bounding box center [327, 188] width 32 height 11
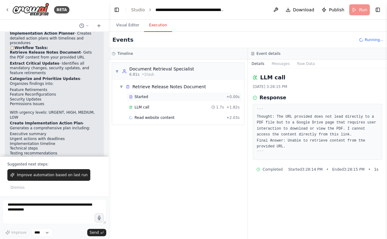
click at [160, 94] on div "Started + 0.00s" at bounding box center [184, 96] width 115 height 9
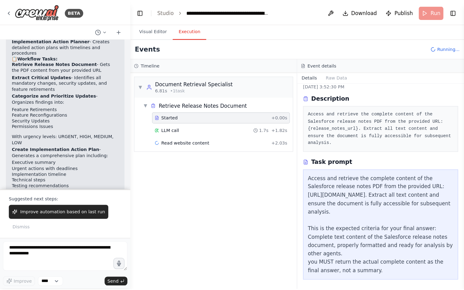
scroll to position [17, 0]
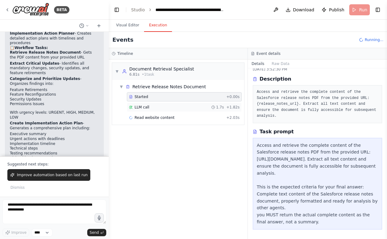
click at [190, 108] on div "LLM call 1.7s + 1.82s" at bounding box center [184, 107] width 110 height 5
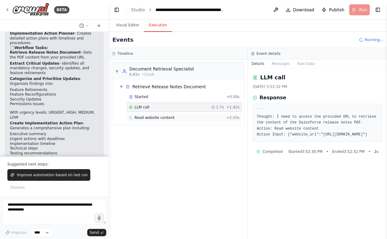
click at [177, 114] on div "Read website content + 2.03s" at bounding box center [184, 117] width 115 height 9
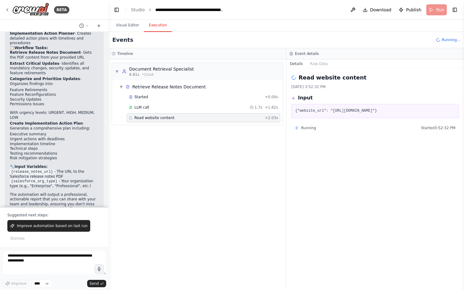
scroll to position [965, 0]
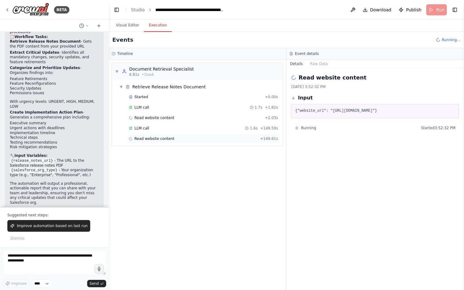
click at [162, 138] on span "Read website content" at bounding box center [154, 138] width 40 height 5
click at [169, 129] on div "LLM call 1.6s + 149.59s" at bounding box center [203, 128] width 149 height 5
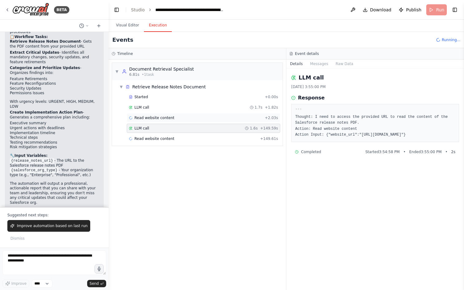
click at [162, 117] on span "Read website content" at bounding box center [154, 117] width 40 height 5
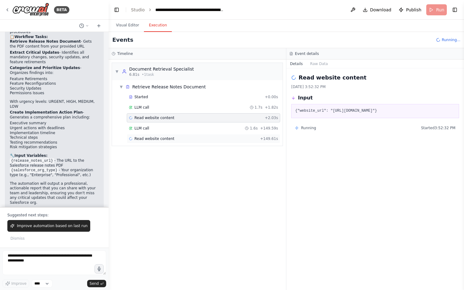
click at [159, 139] on span "Read website content" at bounding box center [154, 138] width 40 height 5
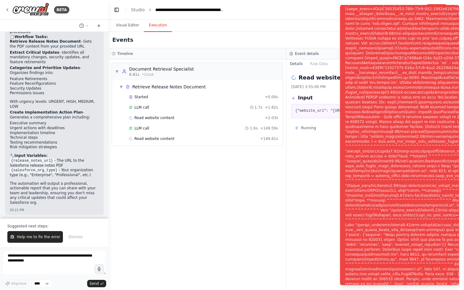
scroll to position [954, 0]
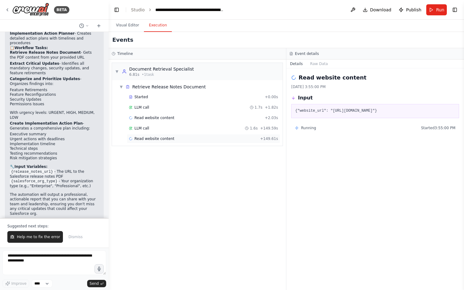
click at [167, 140] on span "Read website content" at bounding box center [154, 138] width 40 height 5
click at [305, 130] on span "Running" at bounding box center [308, 127] width 15 height 5
click at [314, 67] on button "Raw Data" at bounding box center [319, 64] width 25 height 9
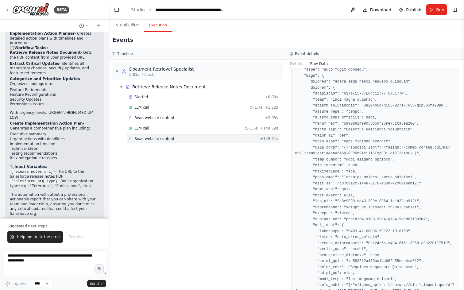
scroll to position [383, 0]
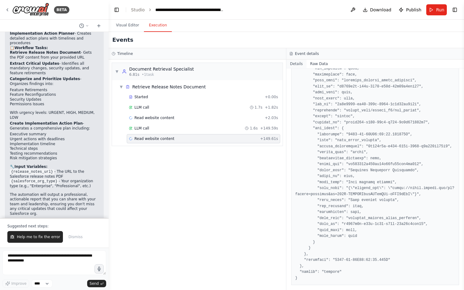
click at [296, 62] on button "Details" at bounding box center [296, 64] width 20 height 9
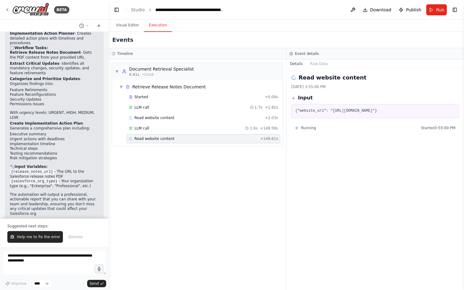
click at [212, 136] on div "Read website content + 149.61s" at bounding box center [203, 138] width 149 height 5
click at [63, 255] on textarea at bounding box center [54, 262] width 104 height 25
click at [125, 28] on button "Visual Editor" at bounding box center [127, 25] width 33 height 13
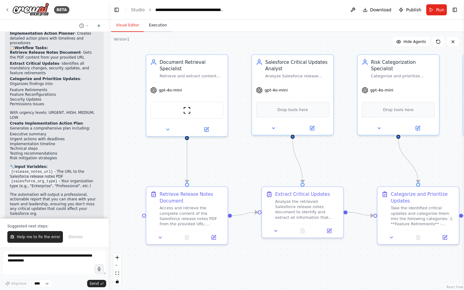
click at [157, 26] on button "Execution" at bounding box center [158, 25] width 28 height 13
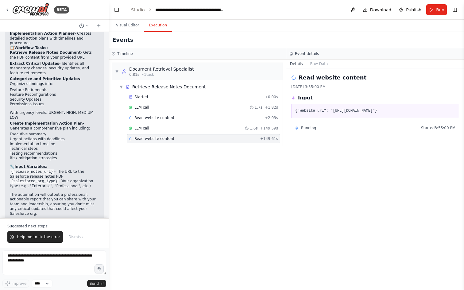
click at [172, 137] on div "Read website content + 149.61s" at bounding box center [203, 138] width 149 height 5
click at [297, 79] on div "Read website content" at bounding box center [375, 77] width 168 height 9
click at [294, 79] on icon at bounding box center [293, 77] width 7 height 7
click at [453, 10] on button "Toggle Right Sidebar" at bounding box center [454, 10] width 9 height 9
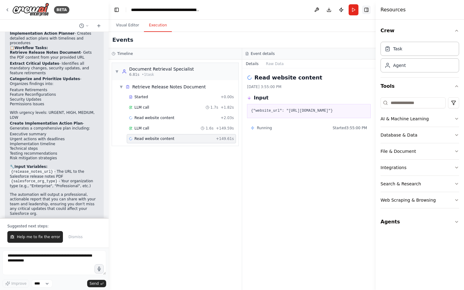
click at [368, 11] on button "Toggle Right Sidebar" at bounding box center [366, 10] width 9 height 9
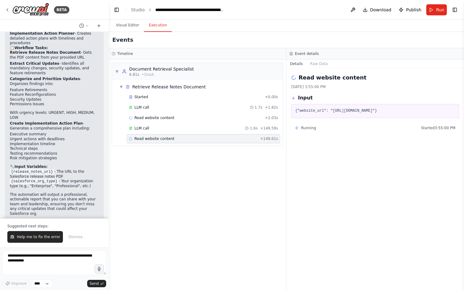
click at [314, 83] on div "Read website content [DATE] 3:55:00 PM" at bounding box center [375, 81] width 168 height 16
click at [302, 100] on h3 "Input" at bounding box center [305, 97] width 15 height 7
click at [302, 109] on pre "{"website_url": "[URL][DOMAIN_NAME]"}" at bounding box center [375, 111] width 160 height 6
click at [170, 139] on span "Read website content" at bounding box center [154, 138] width 40 height 5
click at [130, 26] on button "Visual Editor" at bounding box center [127, 25] width 33 height 13
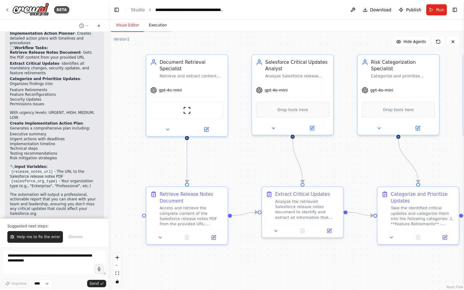
click at [152, 25] on button "Execution" at bounding box center [158, 25] width 28 height 13
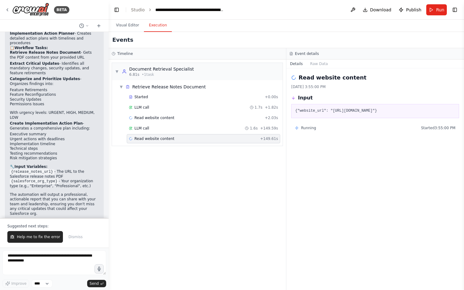
click at [139, 141] on span "Read website content" at bounding box center [154, 138] width 40 height 5
click at [140, 199] on div "▼ Document Retrieval Specialist 6.81s • 1 task ▼ Retrieve Release Notes Documen…" at bounding box center [197, 175] width 177 height 230
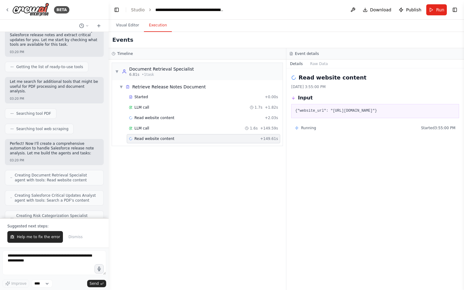
scroll to position [0, 0]
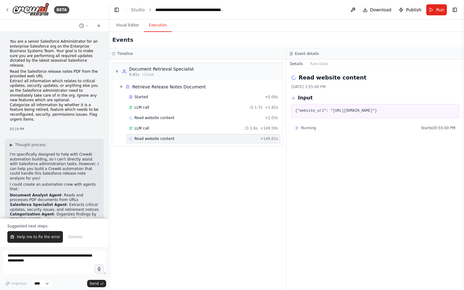
click at [85, 20] on div at bounding box center [54, 26] width 109 height 12
click at [86, 26] on icon at bounding box center [87, 26] width 4 height 4
click at [179, 205] on div "▼ Document Retrieval Specialist 6.81s • 1 task ▼ Retrieve Release Notes Documen…" at bounding box center [197, 175] width 177 height 230
click at [295, 77] on icon at bounding box center [294, 78] width 6 height 6
click at [298, 129] on div "Running Started 3:55:00 PM" at bounding box center [375, 128] width 168 height 10
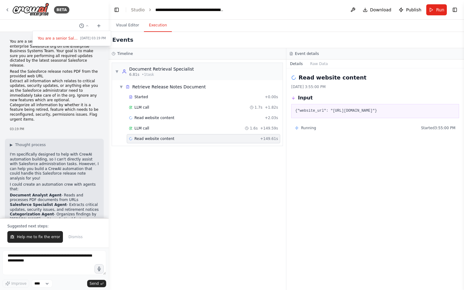
click at [295, 79] on icon at bounding box center [293, 77] width 5 height 5
click at [295, 79] on icon at bounding box center [293, 77] width 7 height 7
click at [307, 66] on button "Raw Data" at bounding box center [319, 64] width 25 height 9
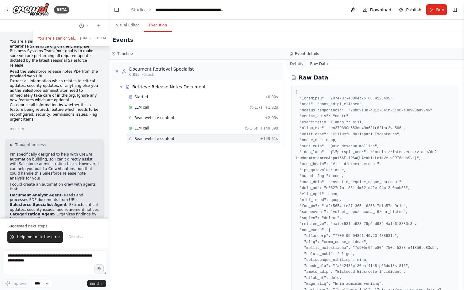
click at [295, 65] on button "Details" at bounding box center [296, 64] width 20 height 9
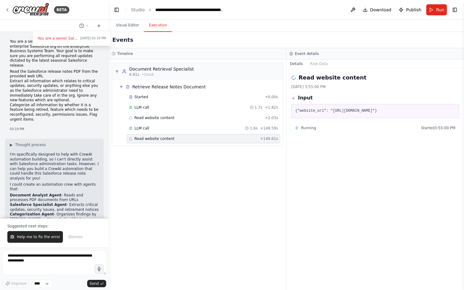
click at [292, 54] on icon at bounding box center [291, 54] width 4 height 4
